Goal: Task Accomplishment & Management: Manage account settings

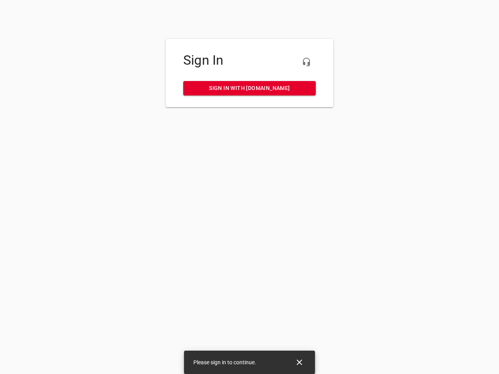
click at [306, 62] on icon "button" at bounding box center [305, 61] width 9 height 9
click at [299, 362] on icon "Close" at bounding box center [298, 362] width 5 height 5
